Goal: Transaction & Acquisition: Purchase product/service

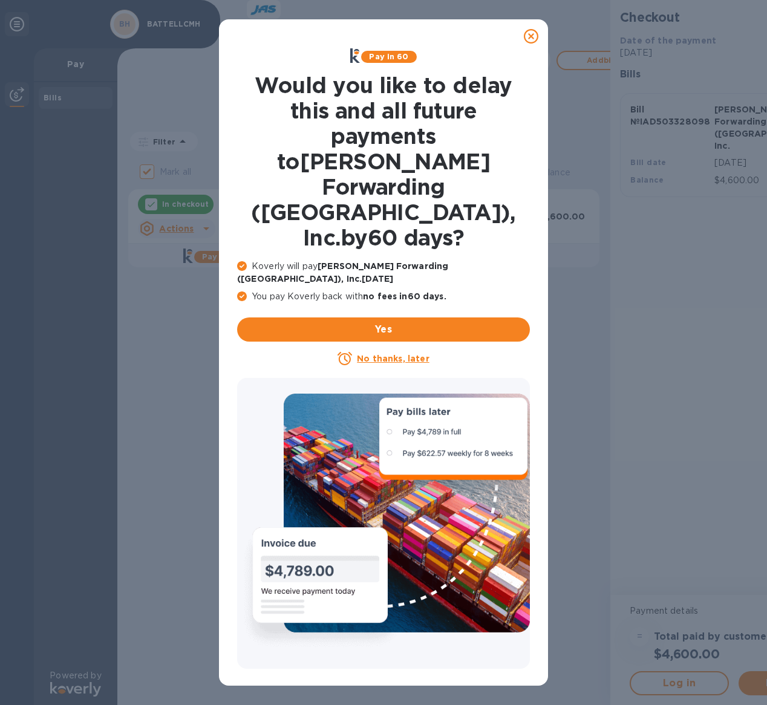
click at [529, 33] on icon at bounding box center [531, 36] width 15 height 15
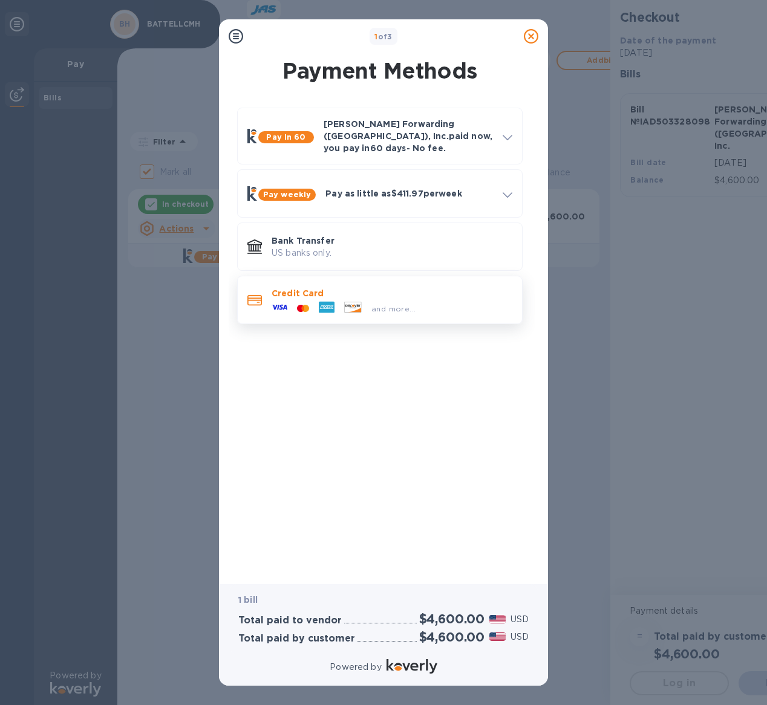
click at [293, 299] on div "and more..." at bounding box center [344, 308] width 154 height 18
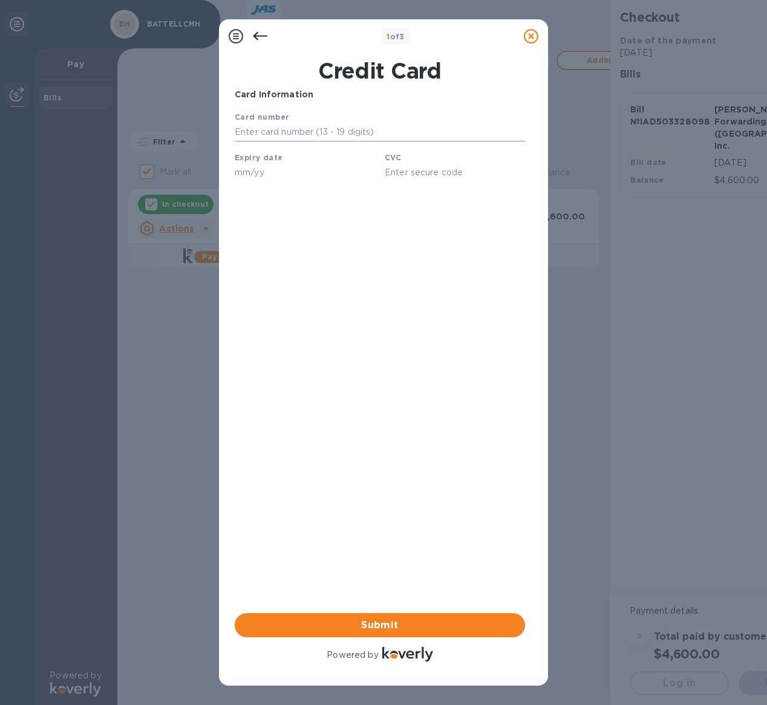
click at [264, 130] on input "text" at bounding box center [380, 132] width 290 height 18
type input "[CREDIT_CARD_NUMBER]"
click at [348, 167] on input "text" at bounding box center [305, 172] width 140 height 18
type input "12/27"
click at [403, 170] on input "text" at bounding box center [455, 172] width 140 height 18
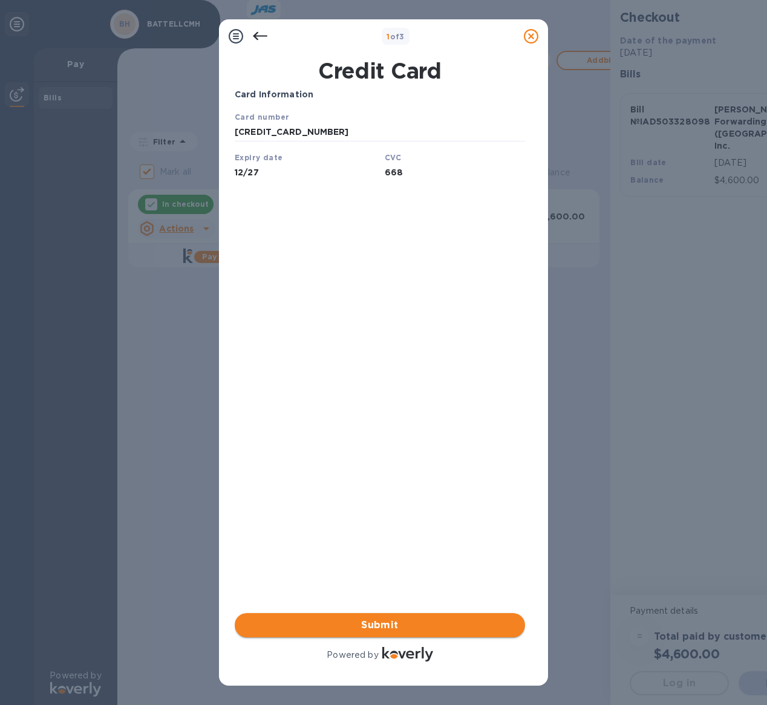
type input "668"
click at [413, 620] on span "Submit" at bounding box center [379, 625] width 271 height 15
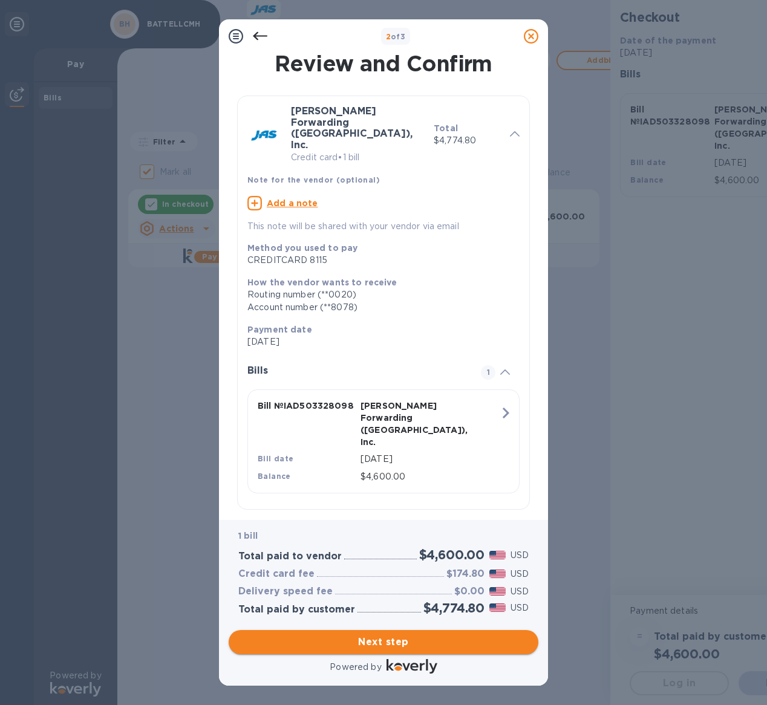
click at [385, 639] on span "Next step" at bounding box center [383, 642] width 290 height 15
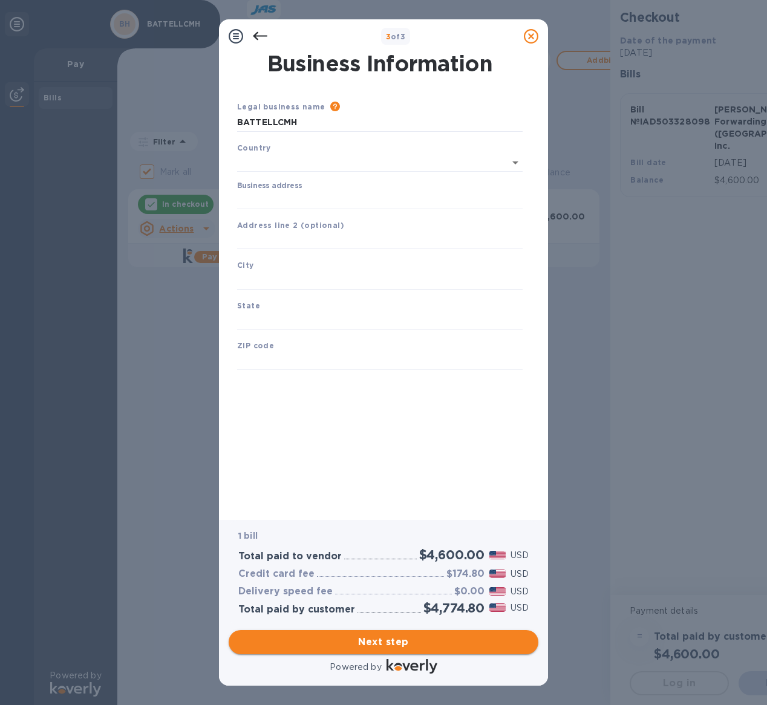
type input "[GEOGRAPHIC_DATA]"
click at [296, 206] on div "Business address" at bounding box center [379, 192] width 295 height 37
type input "[STREET_ADDRESS]"
type input "Columbus"
type input "OH"
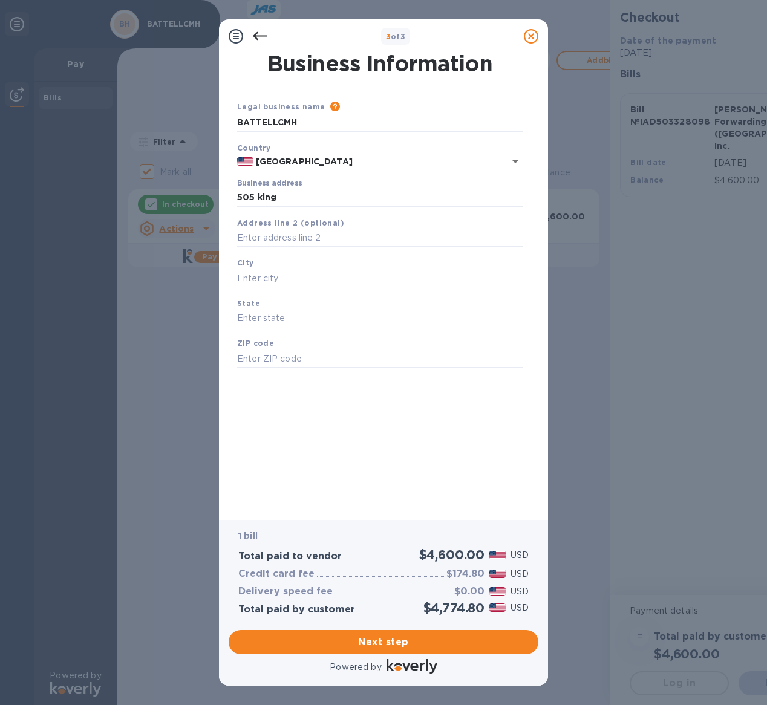
type input "43201"
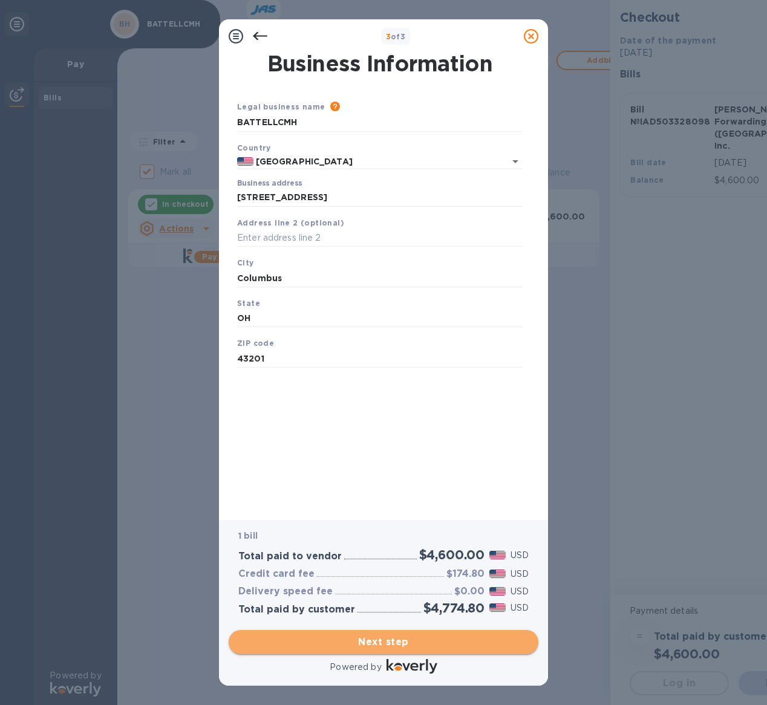
click at [392, 647] on span "Next step" at bounding box center [383, 642] width 290 height 15
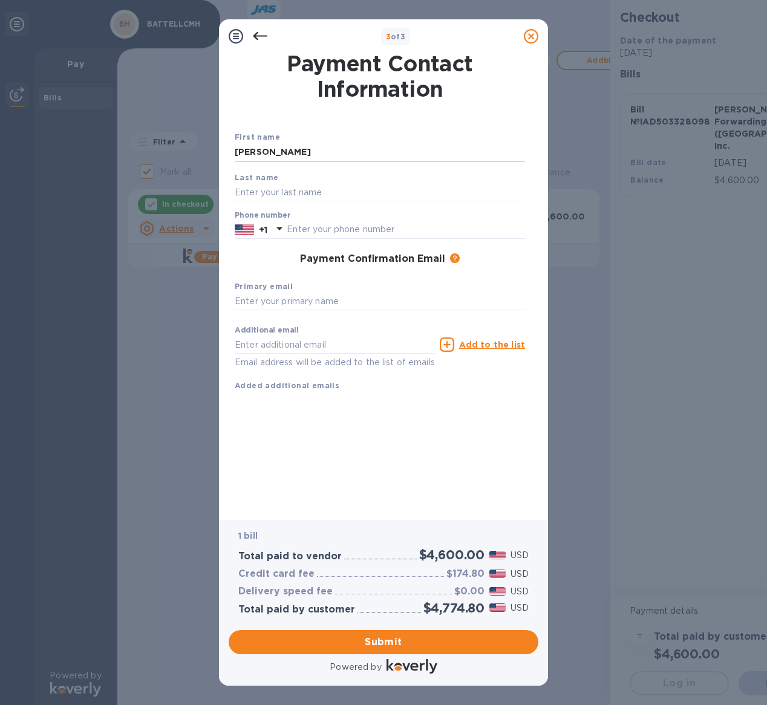
type input "[PERSON_NAME]"
type input "3195308669"
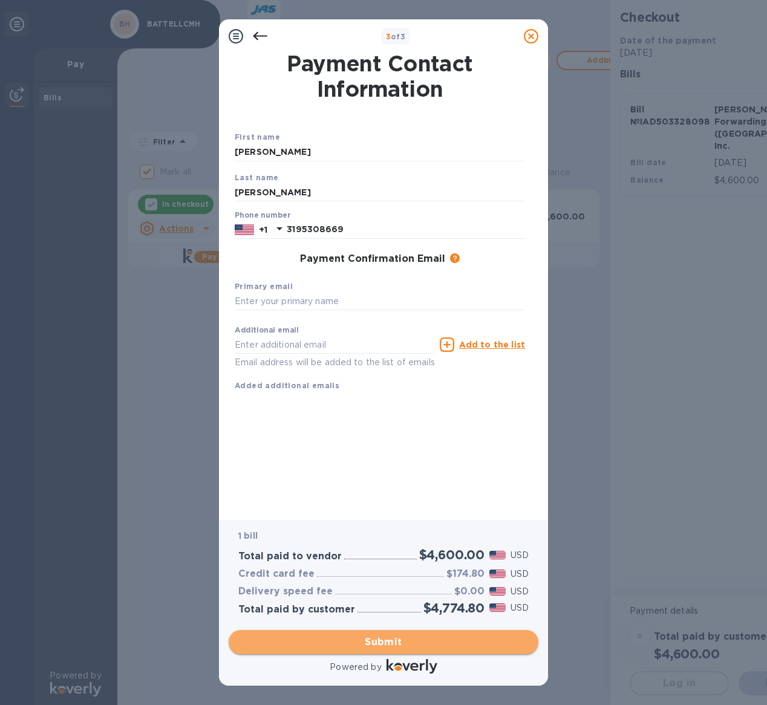
click at [393, 643] on span "Submit" at bounding box center [383, 642] width 290 height 15
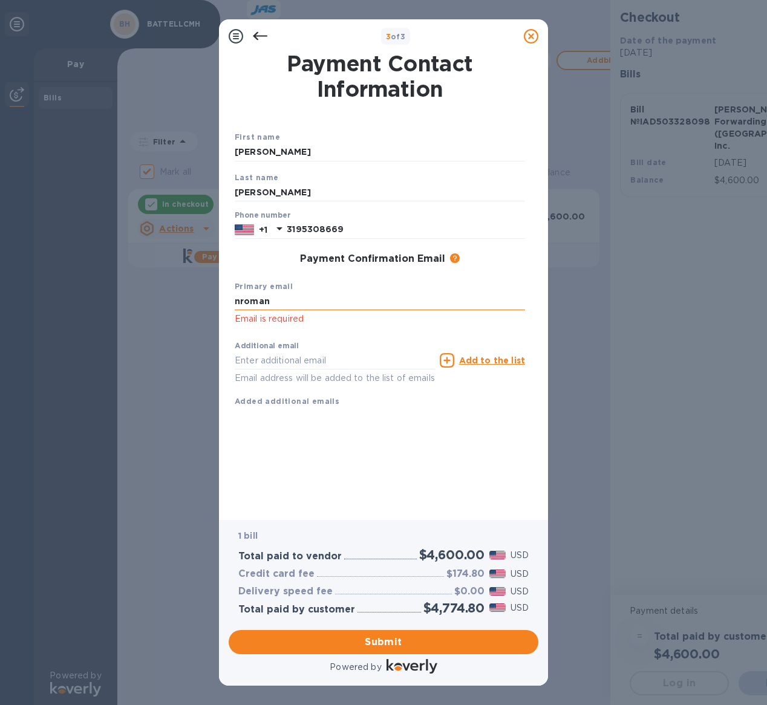
type input "nromano"
type input "[EMAIL_ADDRESS][DOMAIN_NAME]"
click at [383, 418] on div "First name [PERSON_NAME] Last name [PERSON_NAME] Phone number [PHONE_NUMBER] Pa…" at bounding box center [380, 279] width 290 height 296
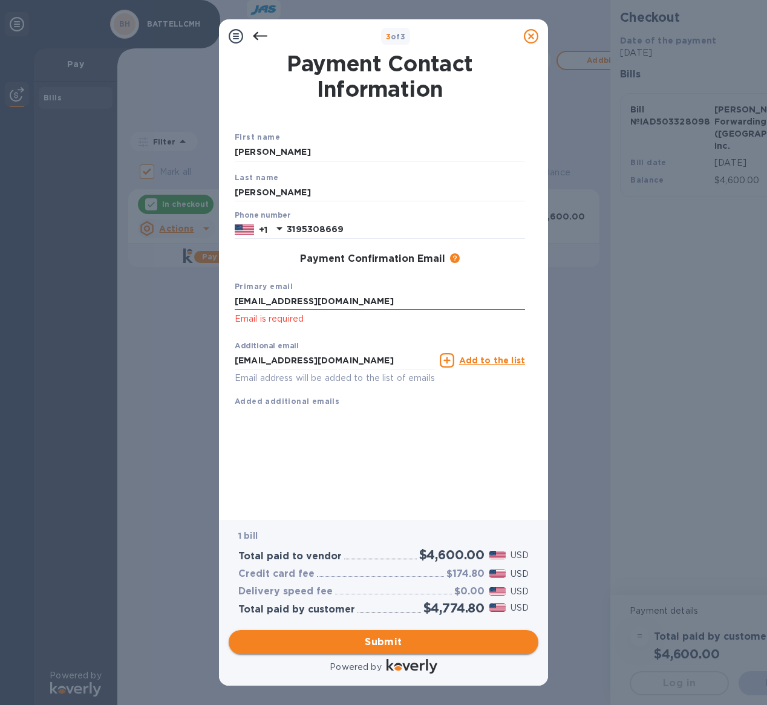
click at [386, 640] on span "Submit" at bounding box center [383, 642] width 290 height 15
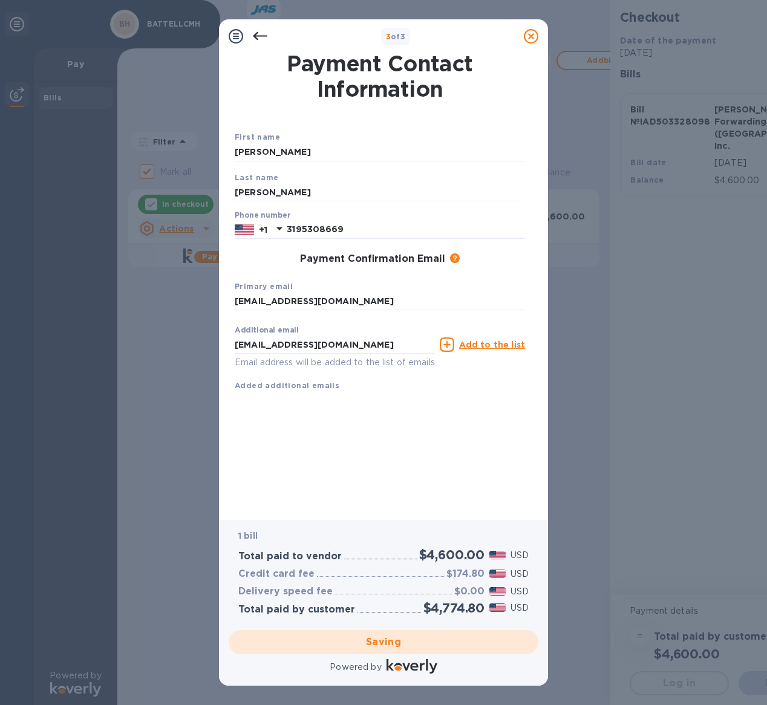
checkbox input "false"
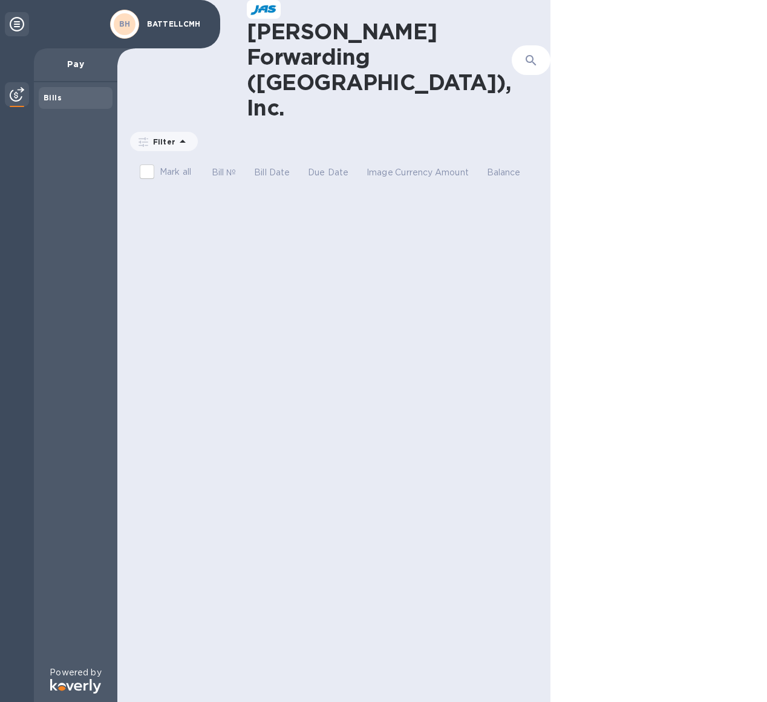
click at [141, 22] on div "BH" at bounding box center [125, 24] width 34 height 34
click at [113, 24] on div "BH" at bounding box center [124, 24] width 29 height 29
click at [16, 27] on icon at bounding box center [17, 24] width 15 height 15
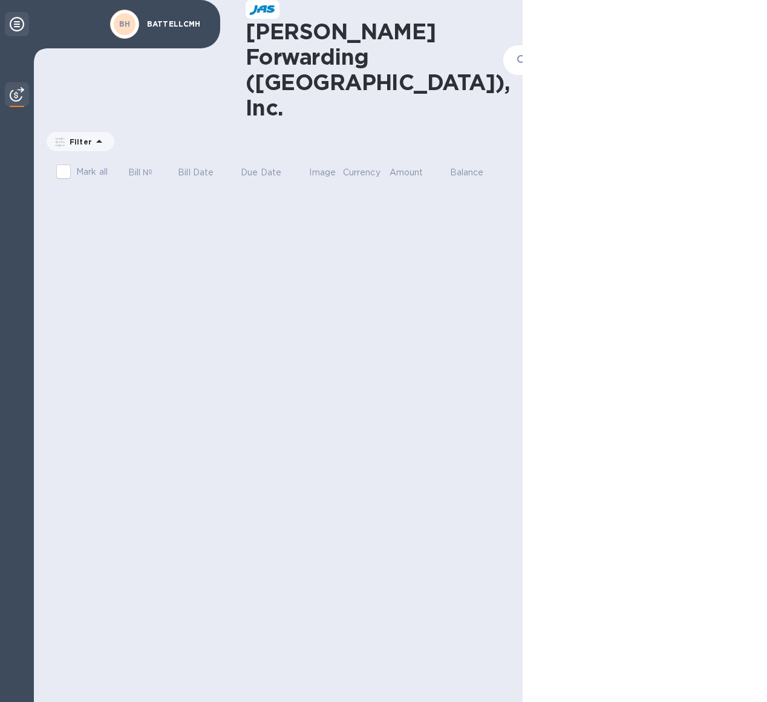
click at [16, 27] on icon at bounding box center [17, 24] width 15 height 15
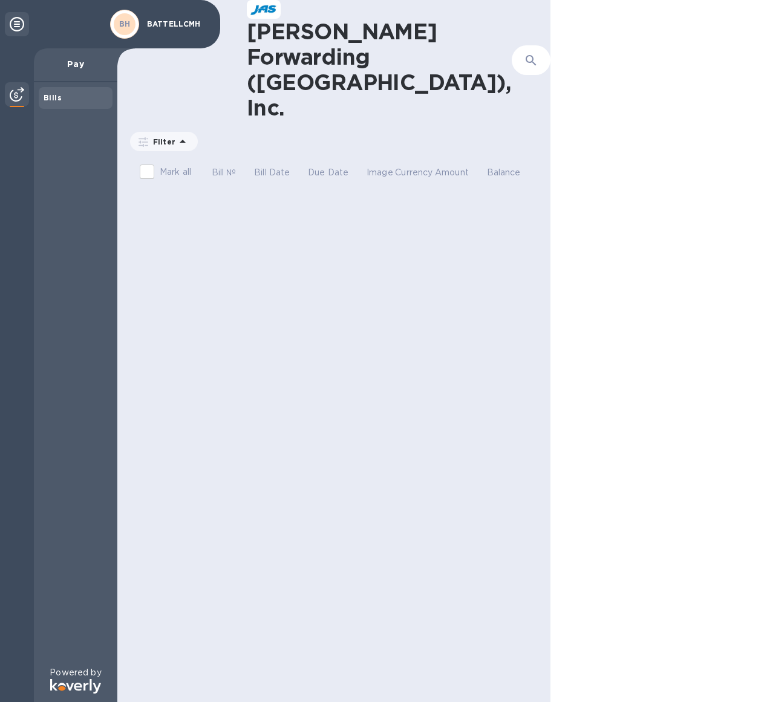
click at [16, 27] on icon at bounding box center [17, 24] width 15 height 15
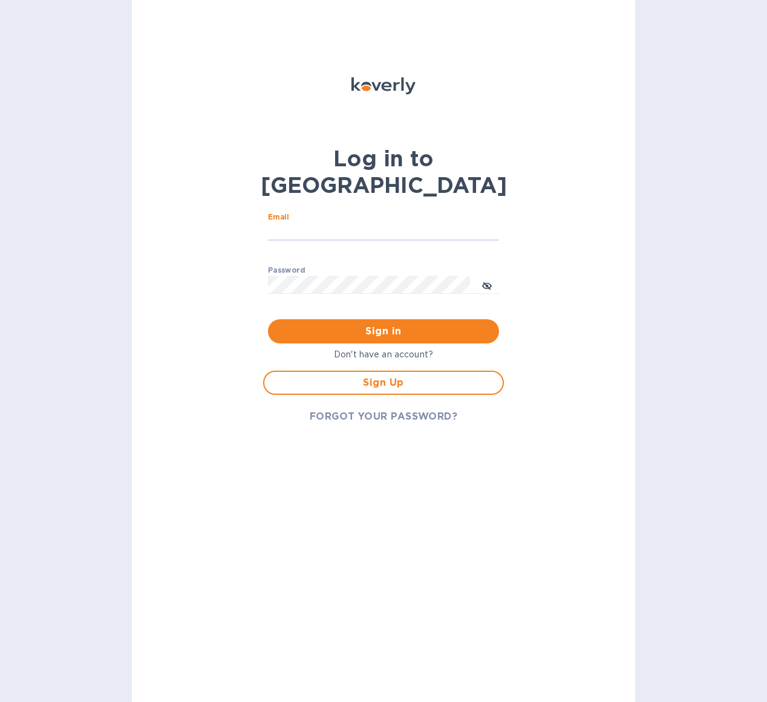
type input "[EMAIL_ADDRESS][DOMAIN_NAME]"
click at [408, 343] on div "Don't have an account?" at bounding box center [383, 354] width 250 height 22
click at [408, 324] on span "Sign in" at bounding box center [384, 331] width 212 height 15
